Goal: Task Accomplishment & Management: Complete application form

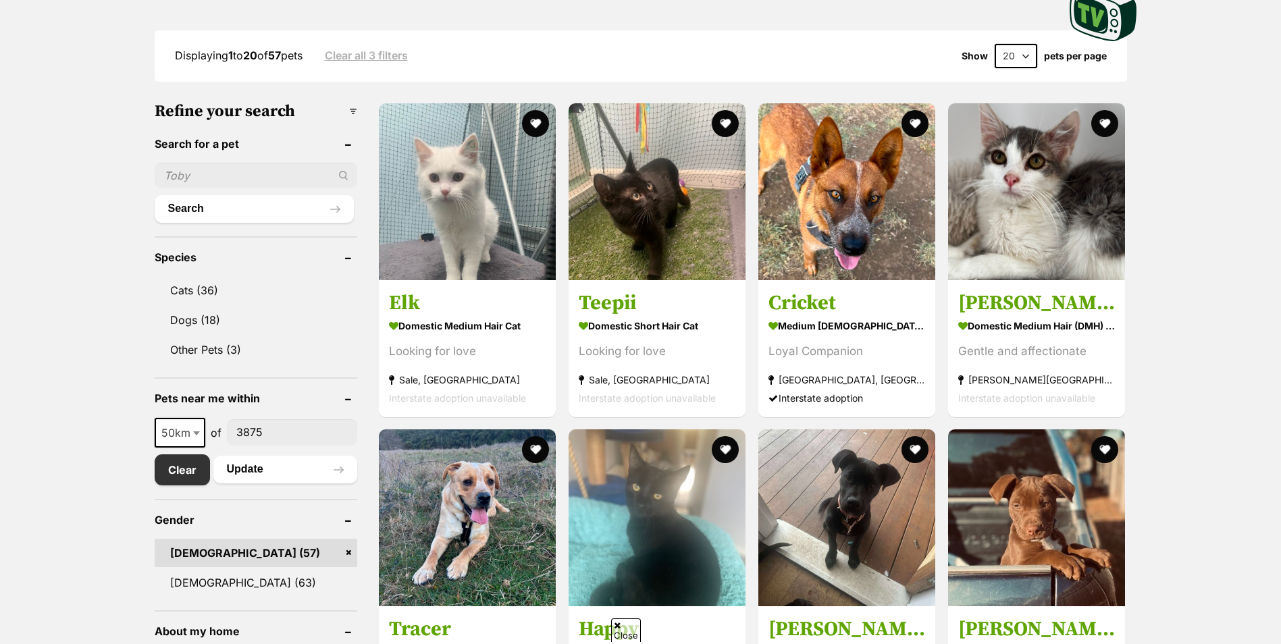
click at [232, 172] on input "text" at bounding box center [256, 176] width 203 height 26
type input "timothy"
click at [155, 195] on button "Search" at bounding box center [254, 208] width 199 height 27
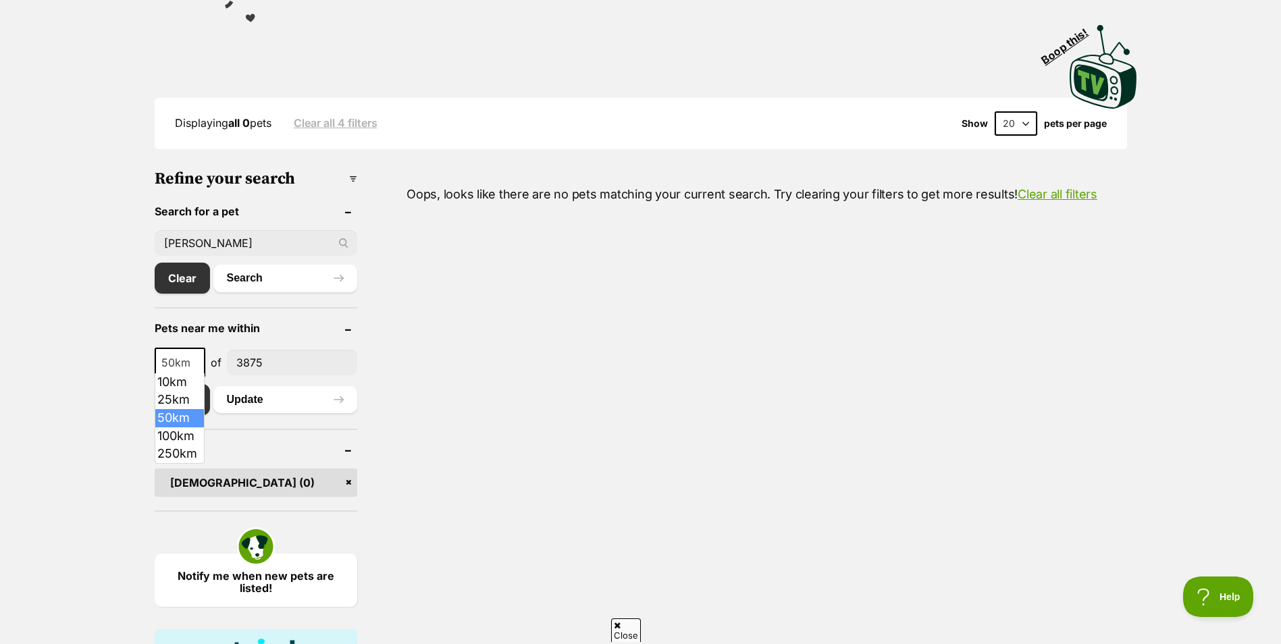
click at [197, 363] on span at bounding box center [198, 363] width 14 height 30
select select "250"
click at [246, 395] on button "Update" at bounding box center [285, 399] width 144 height 27
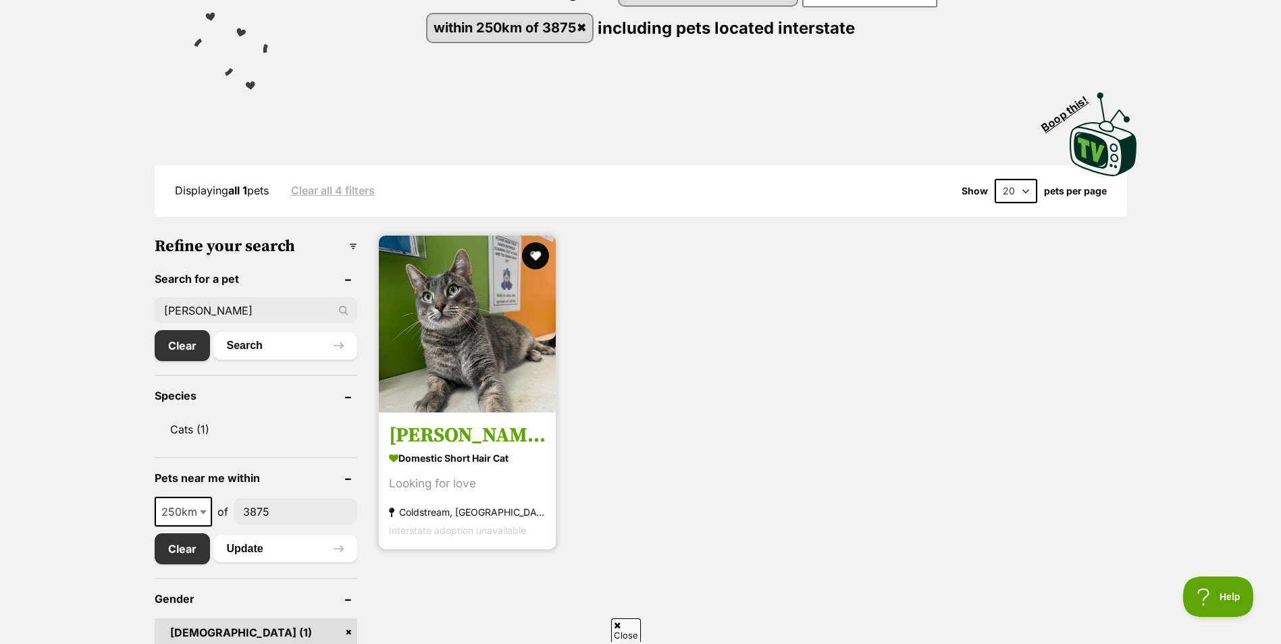
click at [451, 350] on img at bounding box center [467, 324] width 177 height 177
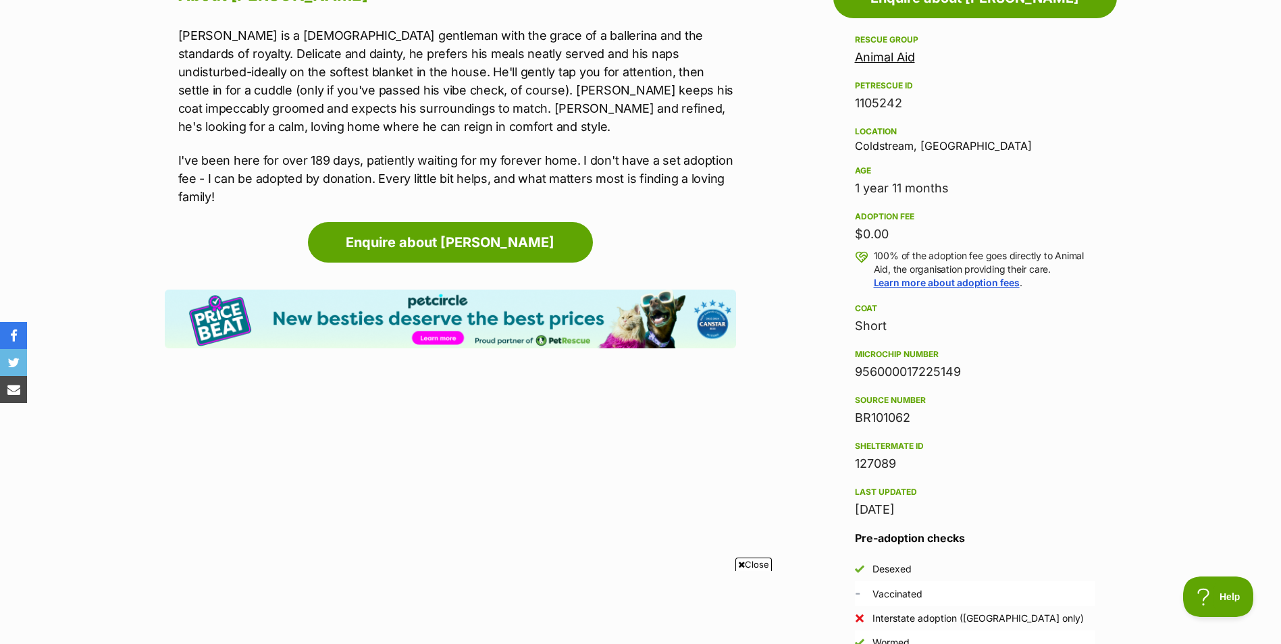
scroll to position [608, 0]
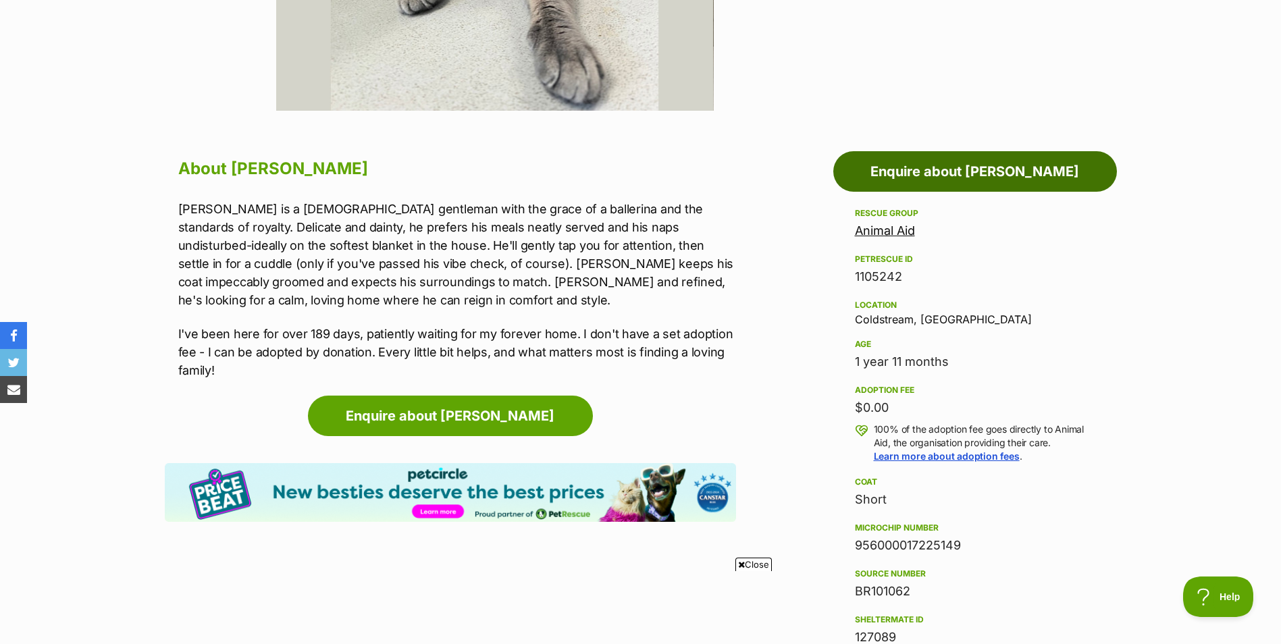
click at [958, 176] on link "Enquire about [PERSON_NAME]" at bounding box center [975, 171] width 284 height 41
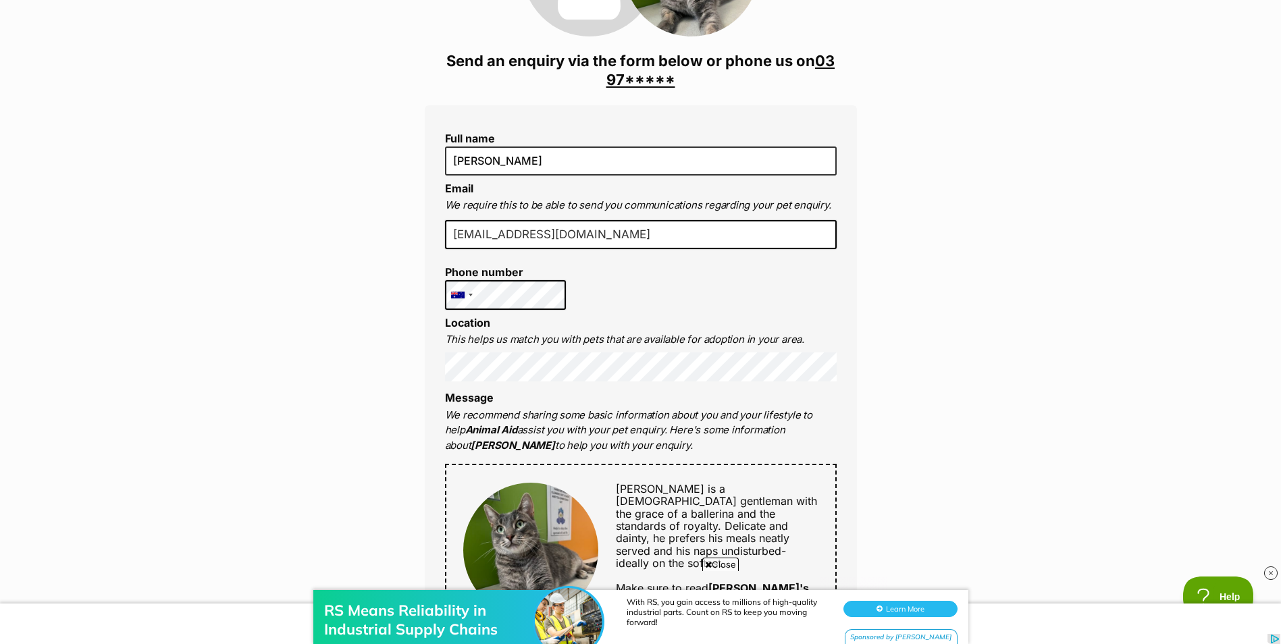
click at [283, 336] on div "Enquire about [PERSON_NAME] 03 9739 0300 Send an enquiry via the form below or …" at bounding box center [640, 617] width 1281 height 1528
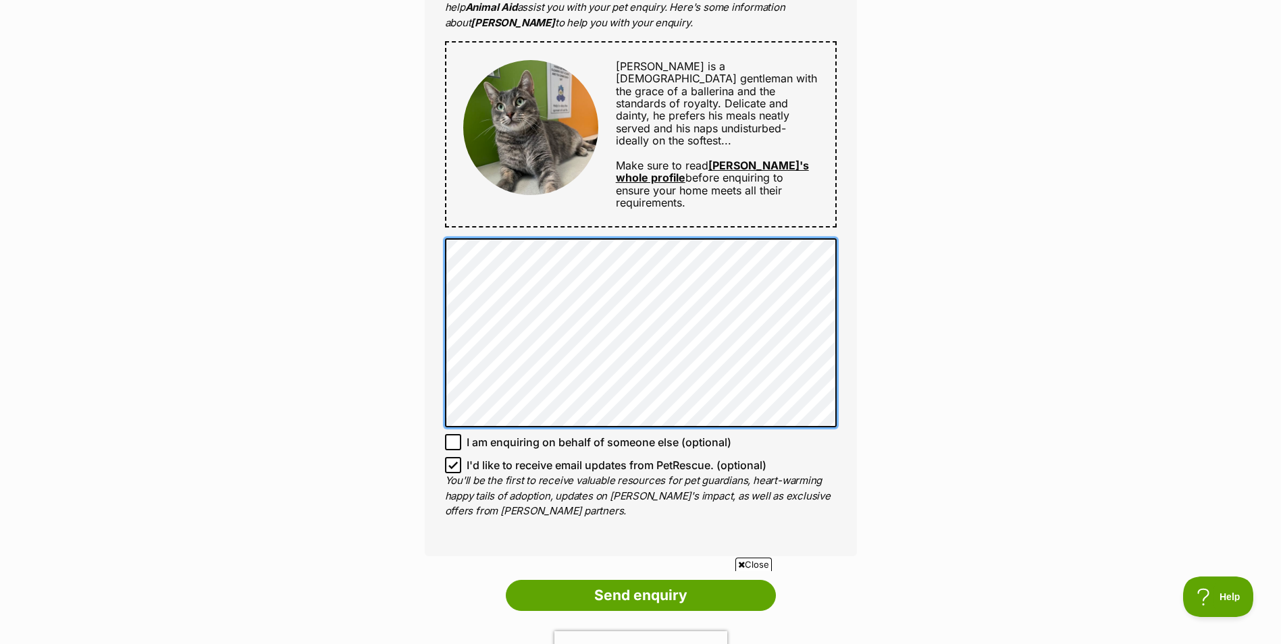
scroll to position [945, 0]
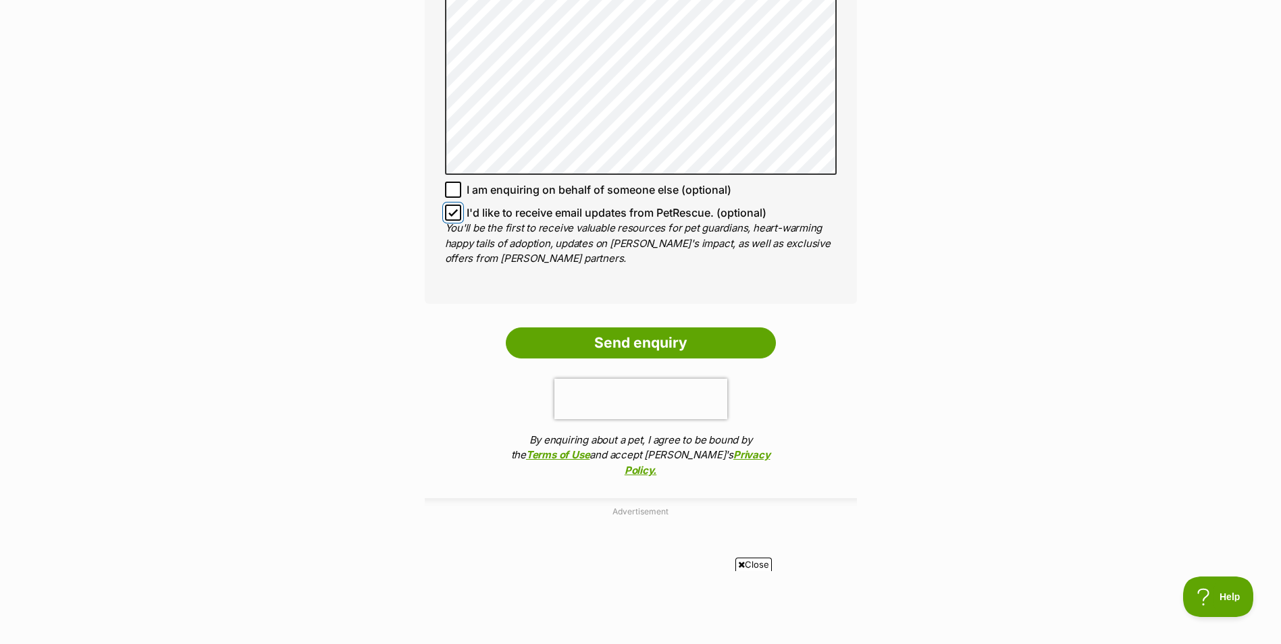
click at [458, 205] on input "I'd like to receive email updates from PetRescue. (optional)" at bounding box center [453, 213] width 16 height 16
checkbox input "false"
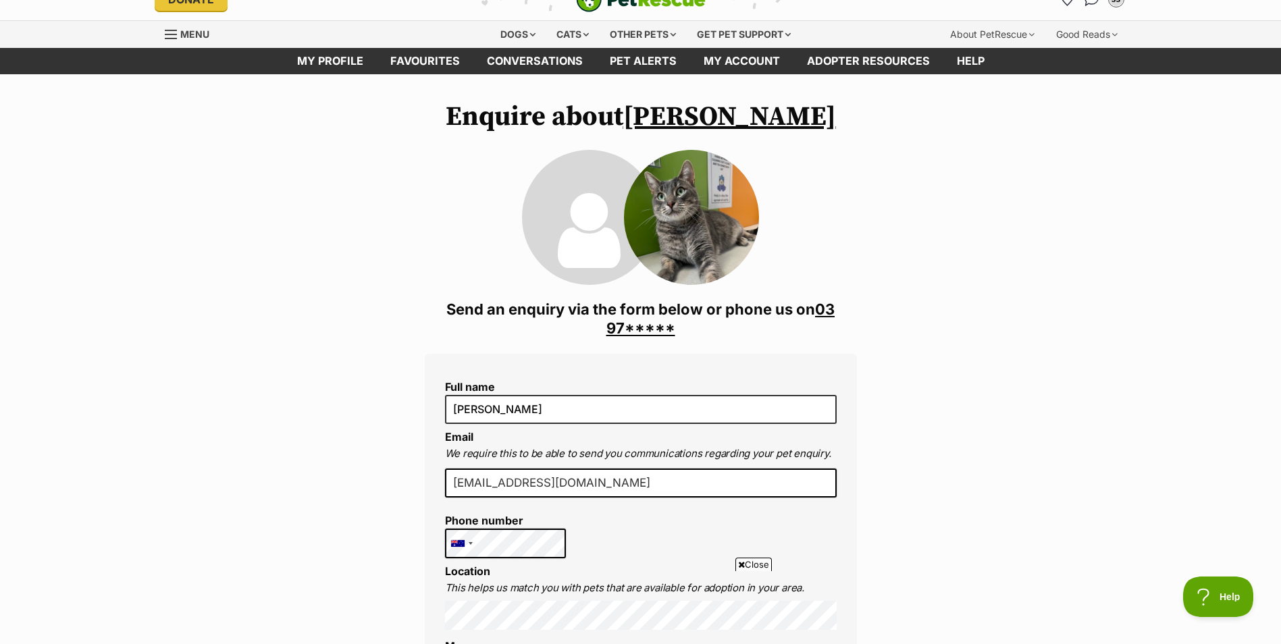
scroll to position [0, 0]
